Goal: Task Accomplishment & Management: Manage account settings

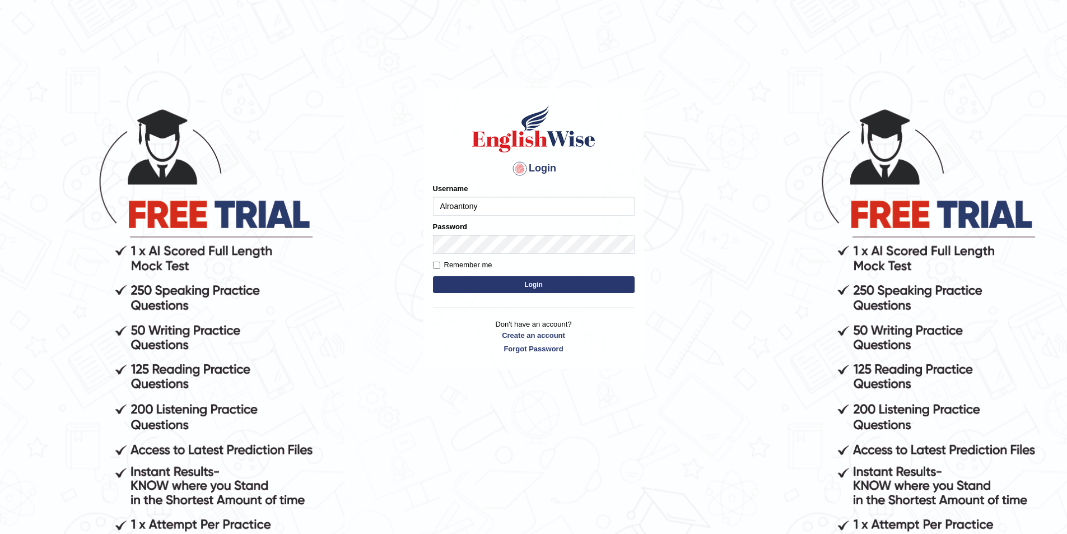
type input "Alroantony"
click at [525, 286] on button "Login" at bounding box center [534, 284] width 202 height 17
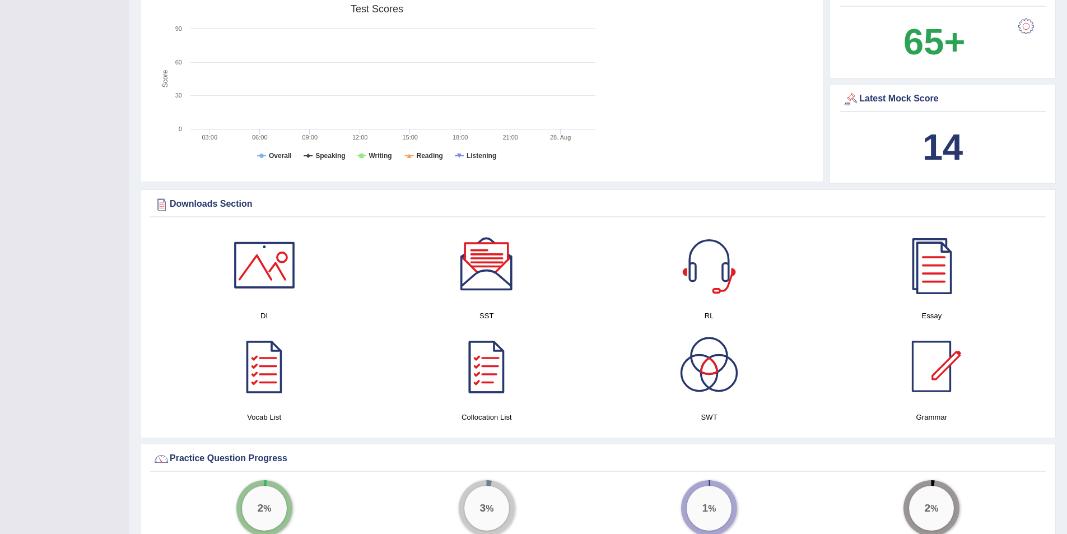
scroll to position [448, 0]
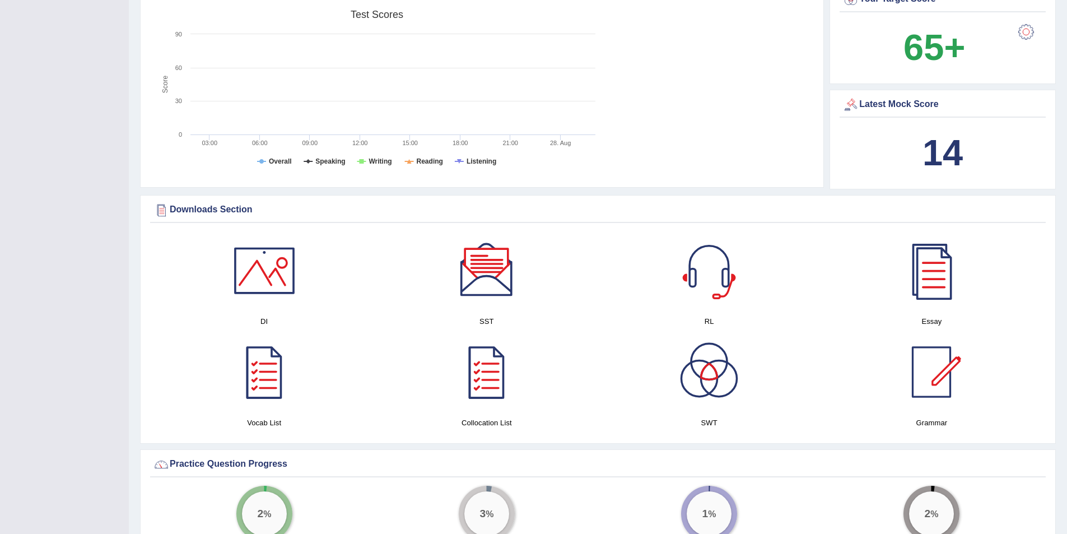
click at [257, 280] on div at bounding box center [264, 270] width 78 height 78
click at [932, 289] on div at bounding box center [931, 270] width 78 height 78
click at [489, 281] on div at bounding box center [487, 270] width 78 height 78
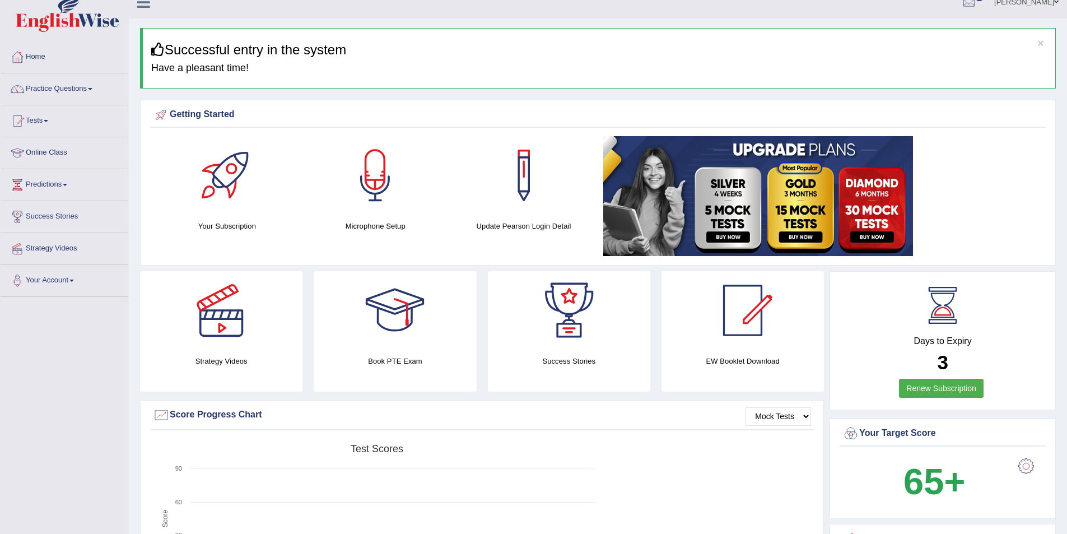
scroll to position [0, 0]
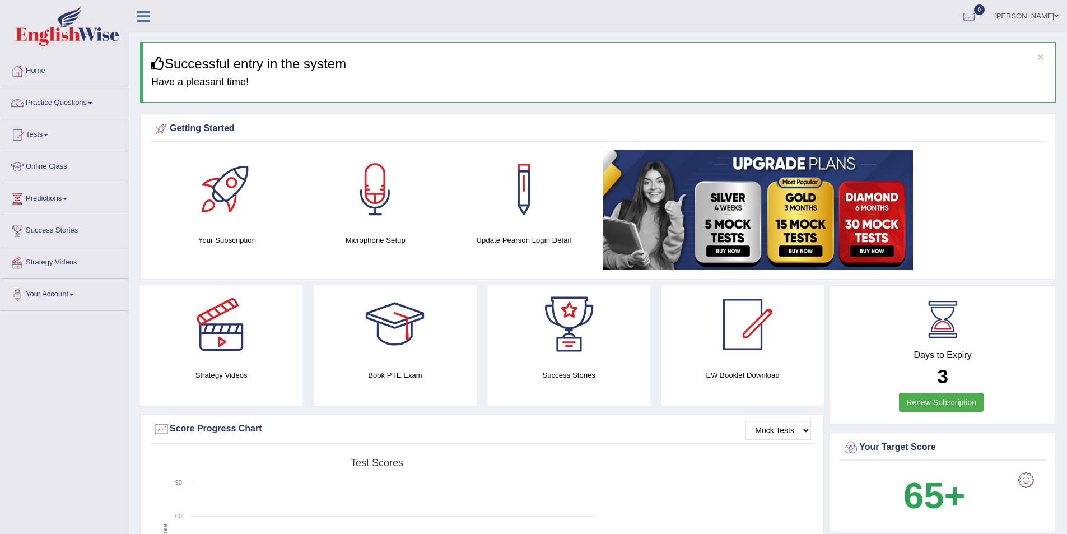
click at [1057, 13] on span at bounding box center [1056, 15] width 4 height 7
click at [983, 149] on link "Log out" at bounding box center [1005, 146] width 121 height 26
